Goal: Task Accomplishment & Management: Use online tool/utility

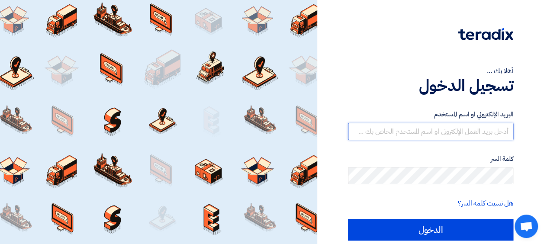
drag, startPoint x: 437, startPoint y: 138, endPoint x: 438, endPoint y: 132, distance: 5.7
click at [437, 135] on input "text" at bounding box center [430, 131] width 165 height 17
type input "[PERSON_NAME][EMAIL_ADDRESS][DOMAIN_NAME]"
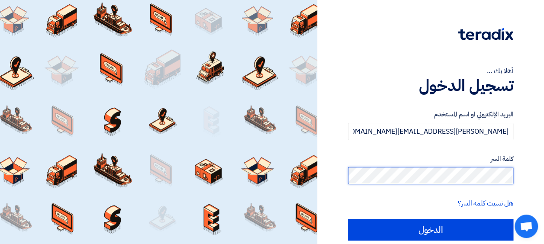
click at [348, 219] on input "الدخول" at bounding box center [430, 230] width 165 height 22
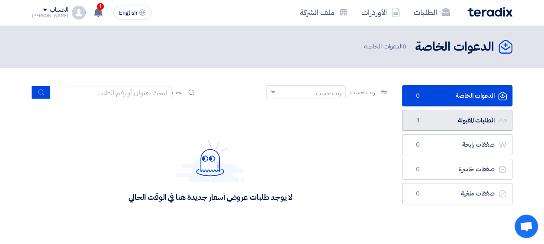
click at [438, 125] on link "الطلبات المقبولة الطلبات المقبولة 1" at bounding box center [457, 120] width 110 height 21
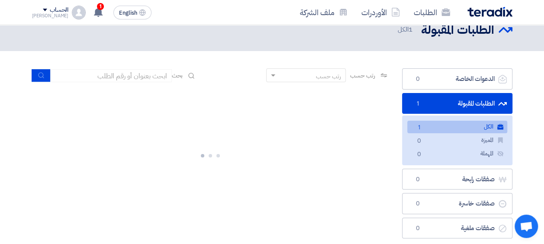
scroll to position [43, 0]
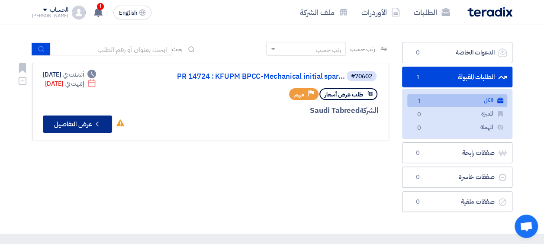
click at [87, 119] on button "Check details عرض التفاصيل" at bounding box center [77, 123] width 69 height 17
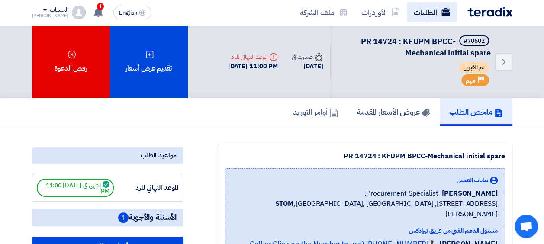
click at [429, 16] on link "الطلبات" at bounding box center [431, 12] width 50 height 20
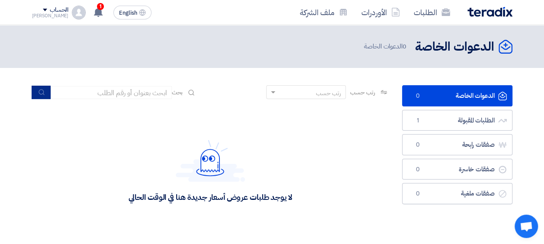
click at [47, 92] on button "submit" at bounding box center [41, 92] width 19 height 13
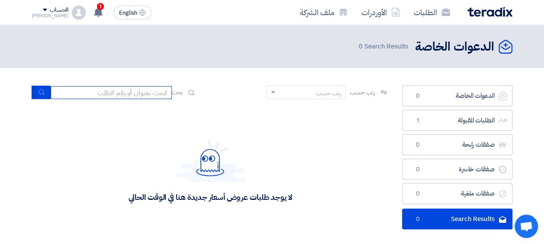
click at [148, 91] on input at bounding box center [111, 92] width 121 height 13
paste input "70602"
drag, startPoint x: 54, startPoint y: 95, endPoint x: 49, endPoint y: 94, distance: 4.4
click at [53, 94] on input "70602" at bounding box center [111, 92] width 121 height 13
type input "70602"
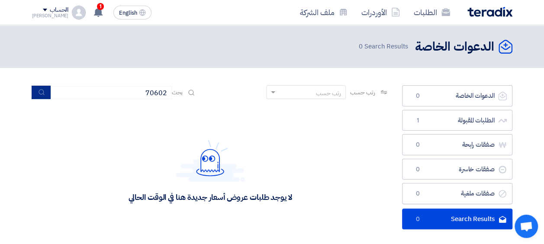
click at [49, 94] on button "submit" at bounding box center [41, 92] width 19 height 13
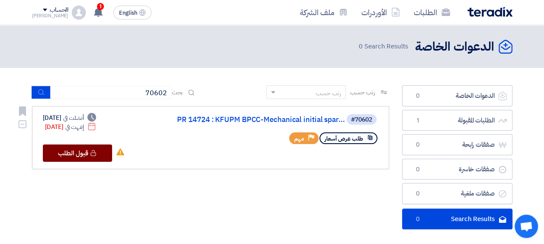
click at [71, 151] on button "Check details [GEOGRAPHIC_DATA][DEMOGRAPHIC_DATA]" at bounding box center [77, 152] width 69 height 17
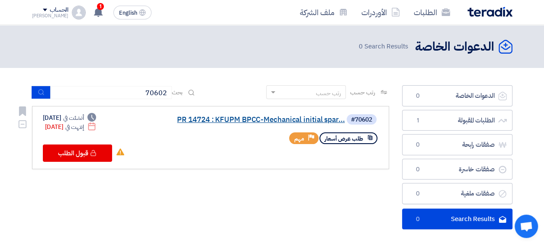
click at [285, 120] on link "PR 14724 : KFUPM BPCC-Mechanical initial spar..." at bounding box center [258, 120] width 173 height 8
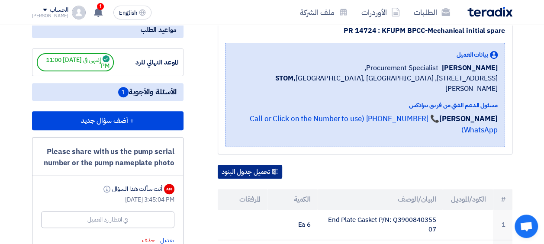
scroll to position [130, 0]
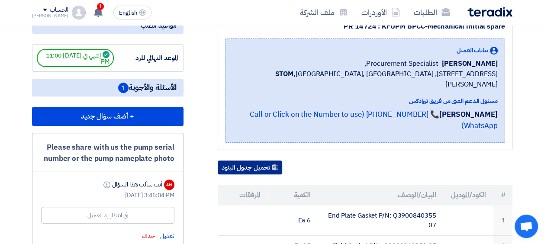
click at [261, 166] on button "تحميل جدول البنود" at bounding box center [250, 167] width 64 height 14
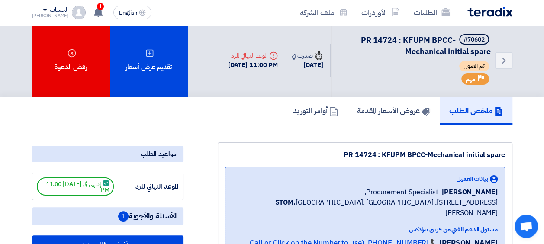
scroll to position [0, 0]
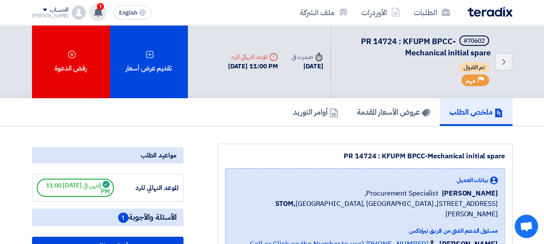
click at [89, 12] on div "1 تعديل جديد خاص بطلب شراء "PR 14724 : KFUPM BPCC-Mechanical initial spare". [D…" at bounding box center [97, 12] width 17 height 17
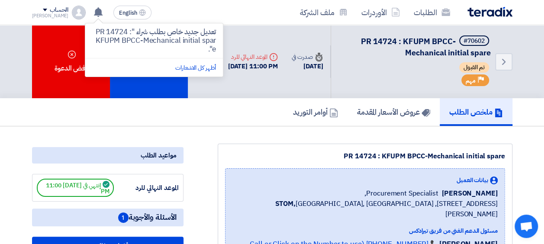
drag, startPoint x: 190, startPoint y: 134, endPoint x: 218, endPoint y: 136, distance: 28.2
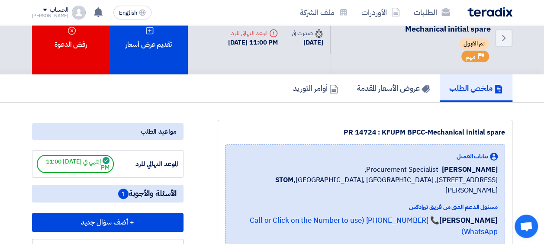
scroll to position [43, 0]
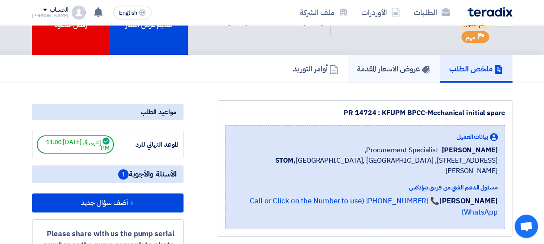
click at [363, 64] on h5 "عروض الأسعار المقدمة" at bounding box center [393, 69] width 73 height 10
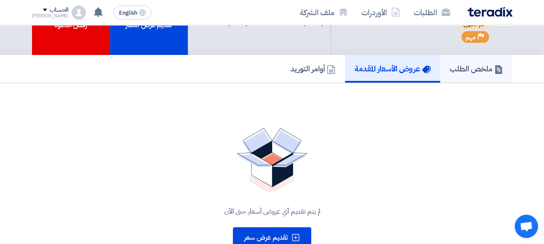
click at [493, 77] on link "ملخص الطلب" at bounding box center [476, 69] width 72 height 28
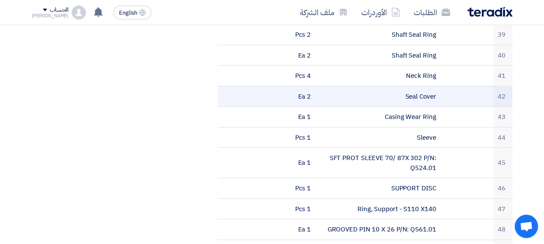
scroll to position [1297, 0]
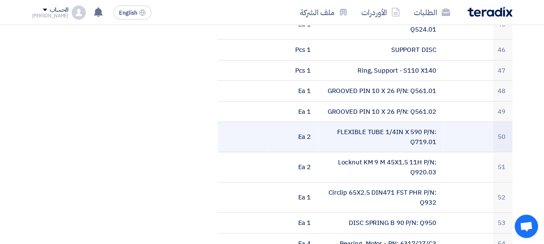
click at [340, 125] on td "FLEXIBLE TUBE 1/4IN X 590 P/N: Q719.01" at bounding box center [379, 137] width 125 height 30
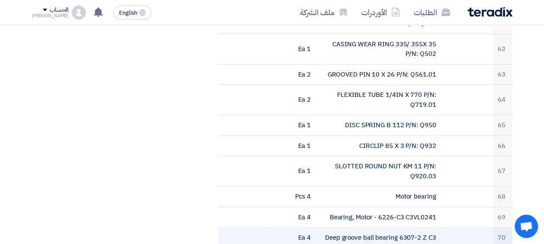
scroll to position [1903, 0]
